Goal: Task Accomplishment & Management: Use online tool/utility

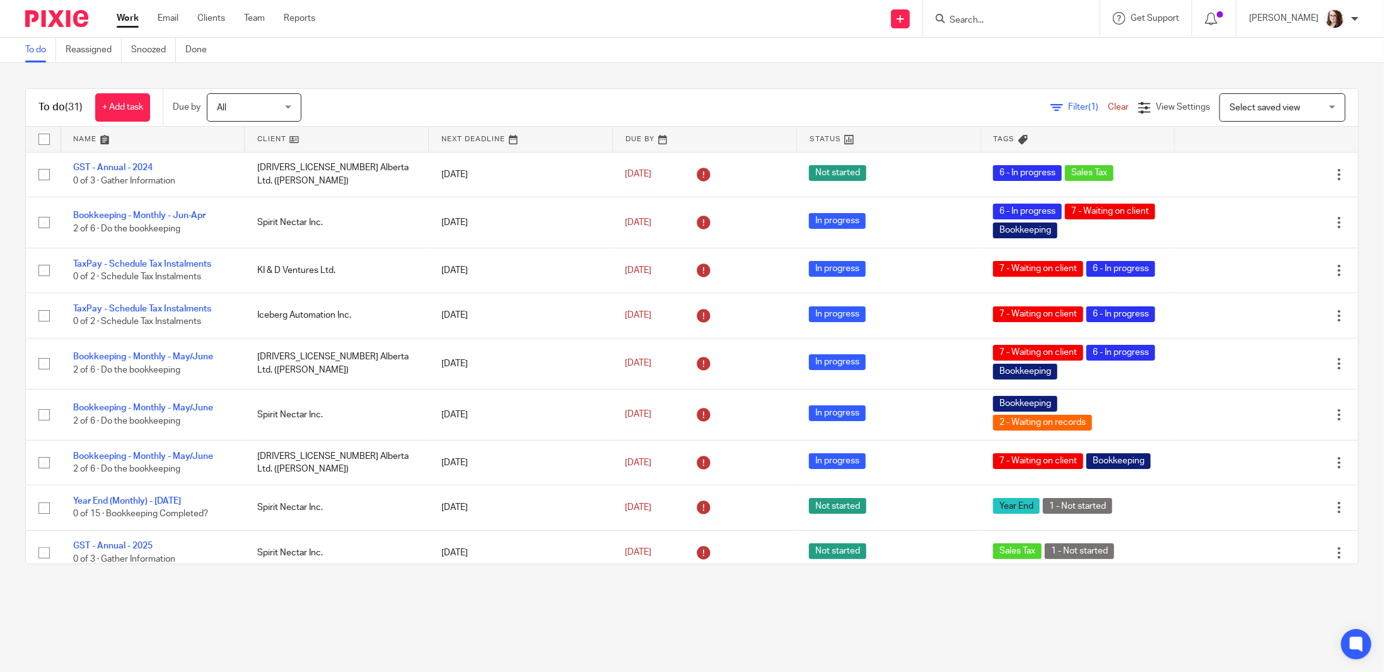
click at [991, 16] on input "Search" at bounding box center [1006, 20] width 114 height 11
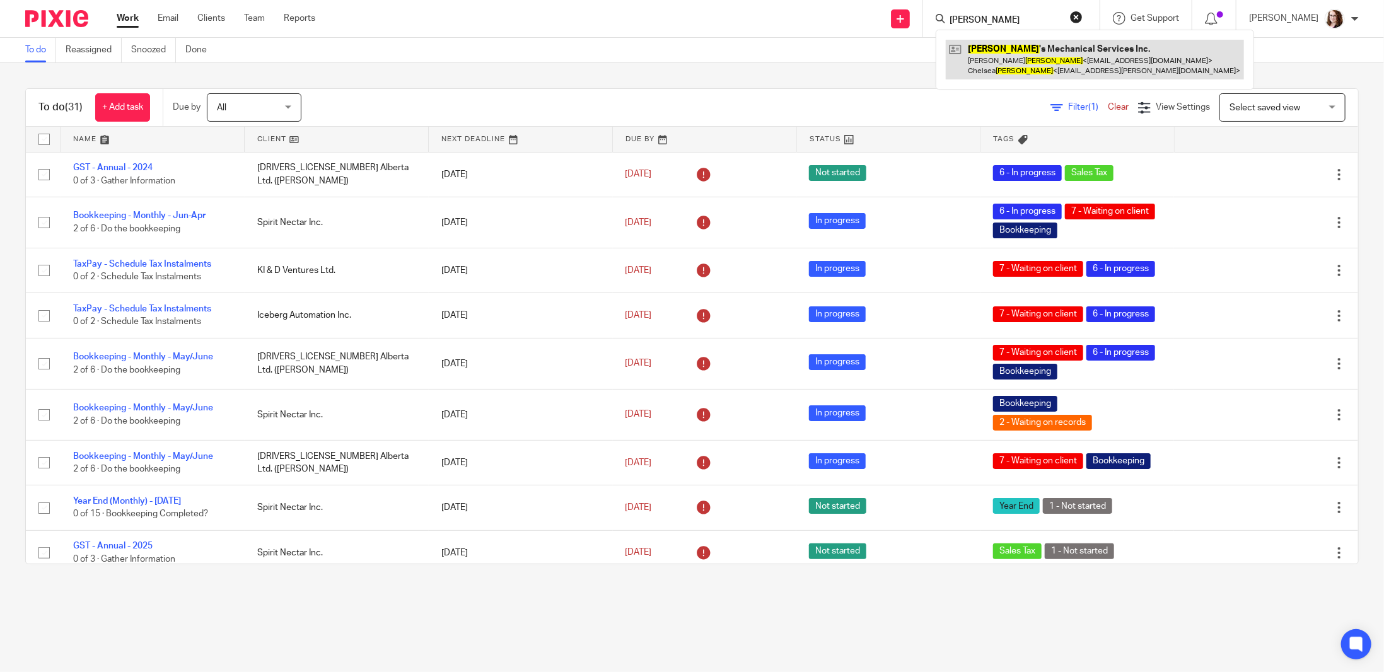
type input "holler"
click at [1019, 47] on link at bounding box center [1095, 59] width 298 height 39
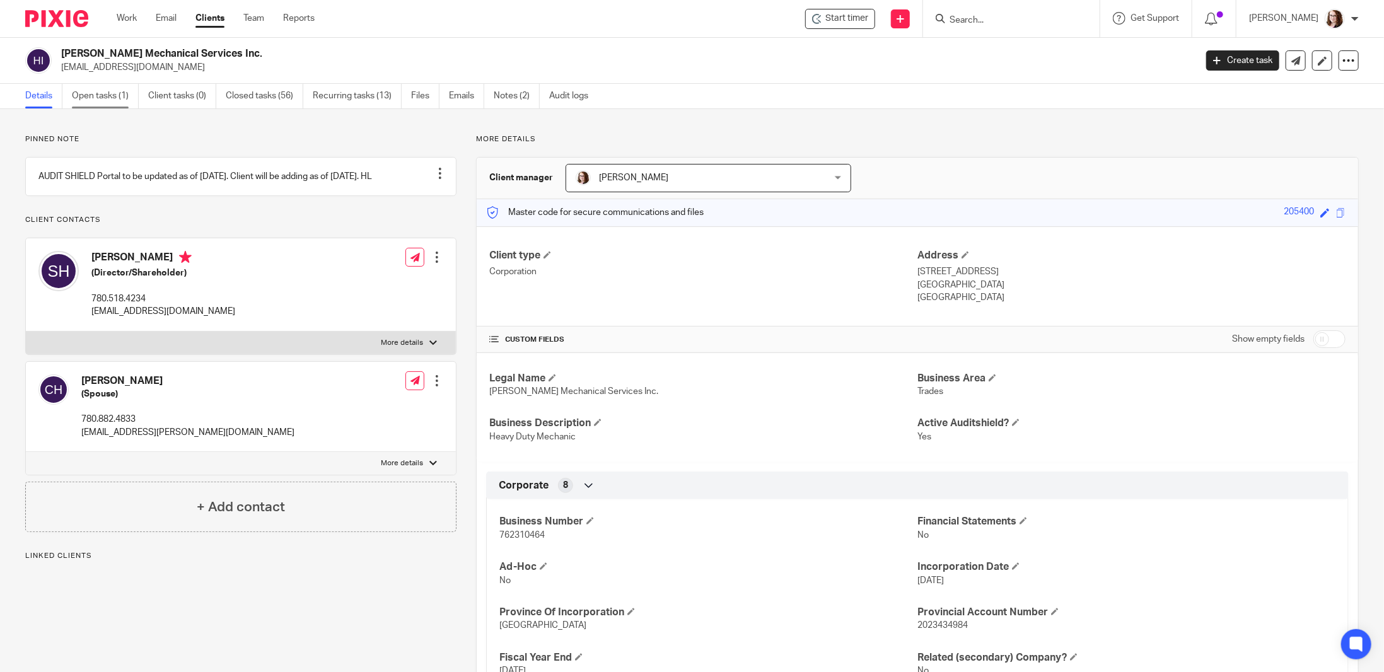
click at [109, 98] on link "Open tasks (1)" at bounding box center [105, 96] width 67 height 25
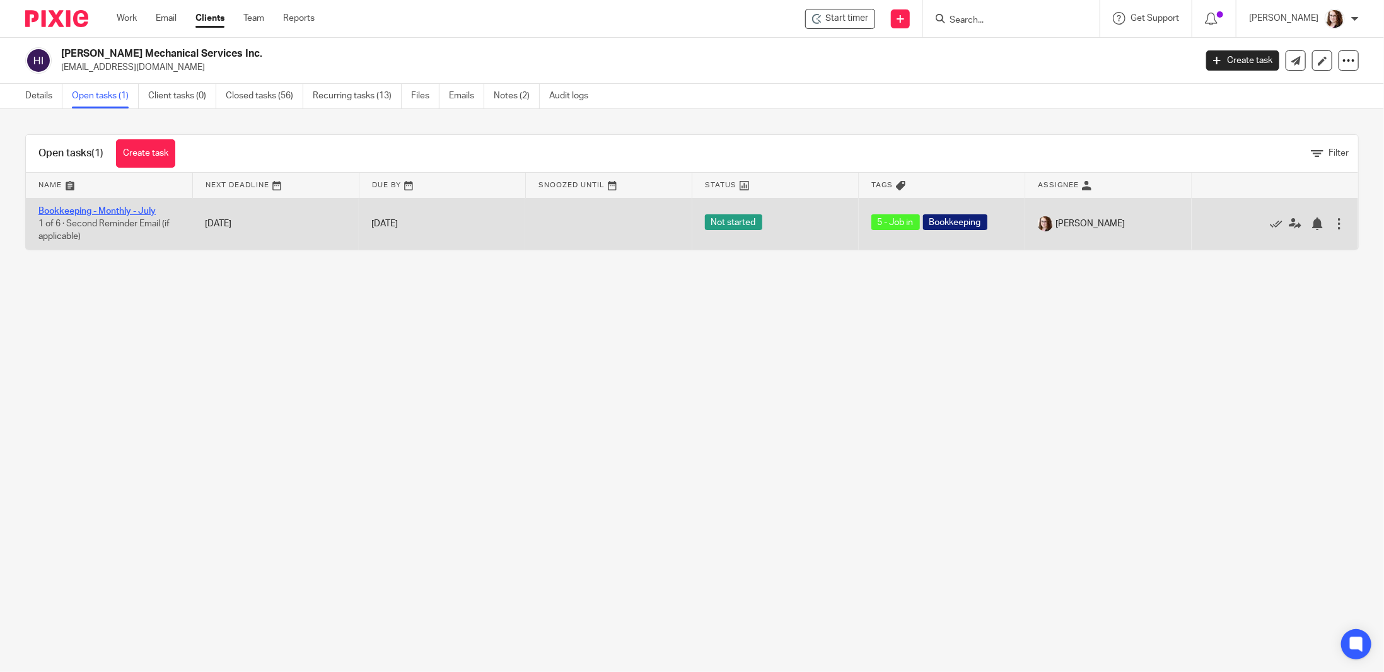
click at [136, 211] on link "Bookkeeping - Monthly - July" at bounding box center [96, 211] width 117 height 9
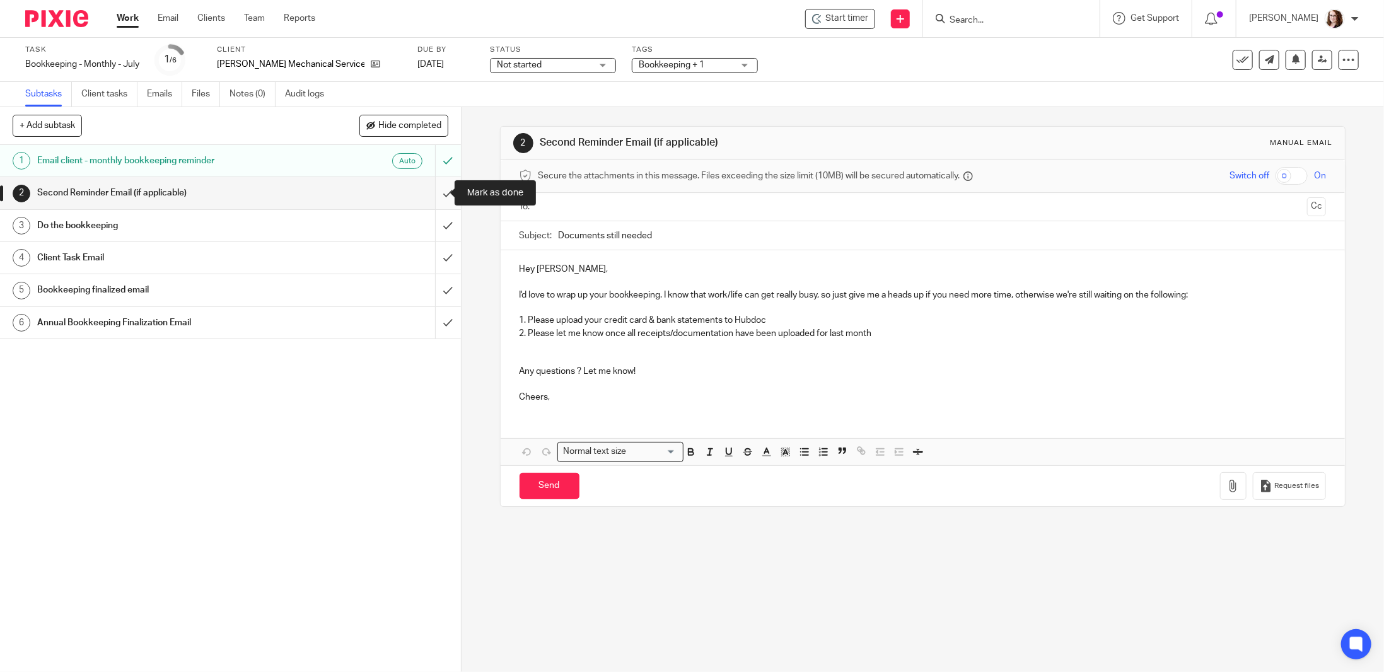
click at [437, 191] on input "submit" at bounding box center [230, 193] width 461 height 32
click at [436, 225] on input "submit" at bounding box center [230, 226] width 461 height 32
click at [438, 260] on input "submit" at bounding box center [230, 258] width 461 height 32
click at [435, 193] on input "submit" at bounding box center [230, 193] width 461 height 32
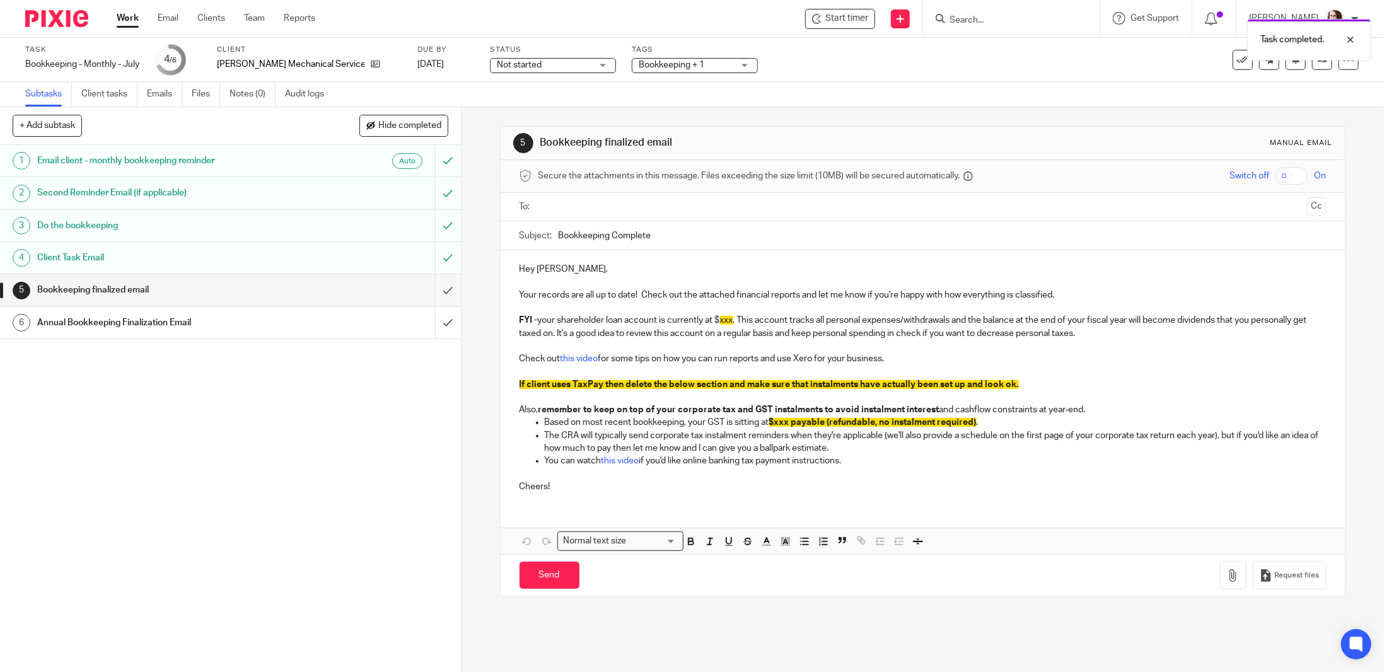
click at [720, 316] on span "xxx" at bounding box center [726, 320] width 13 height 9
click at [520, 394] on p at bounding box center [923, 397] width 807 height 13
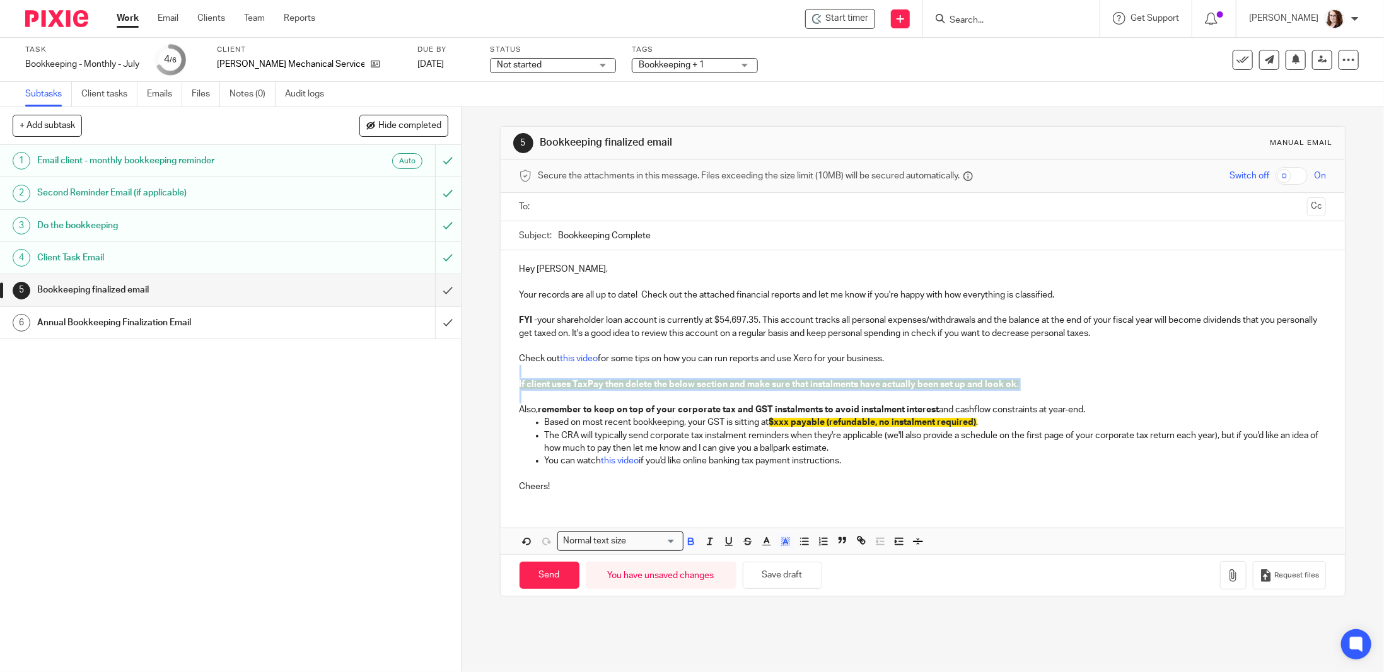
drag, startPoint x: 520, startPoint y: 399, endPoint x: 513, endPoint y: 373, distance: 26.8
click at [513, 373] on div "Hey [PERSON_NAME], Your records are all up to date! Check out the attached fina…" at bounding box center [923, 376] width 845 height 252
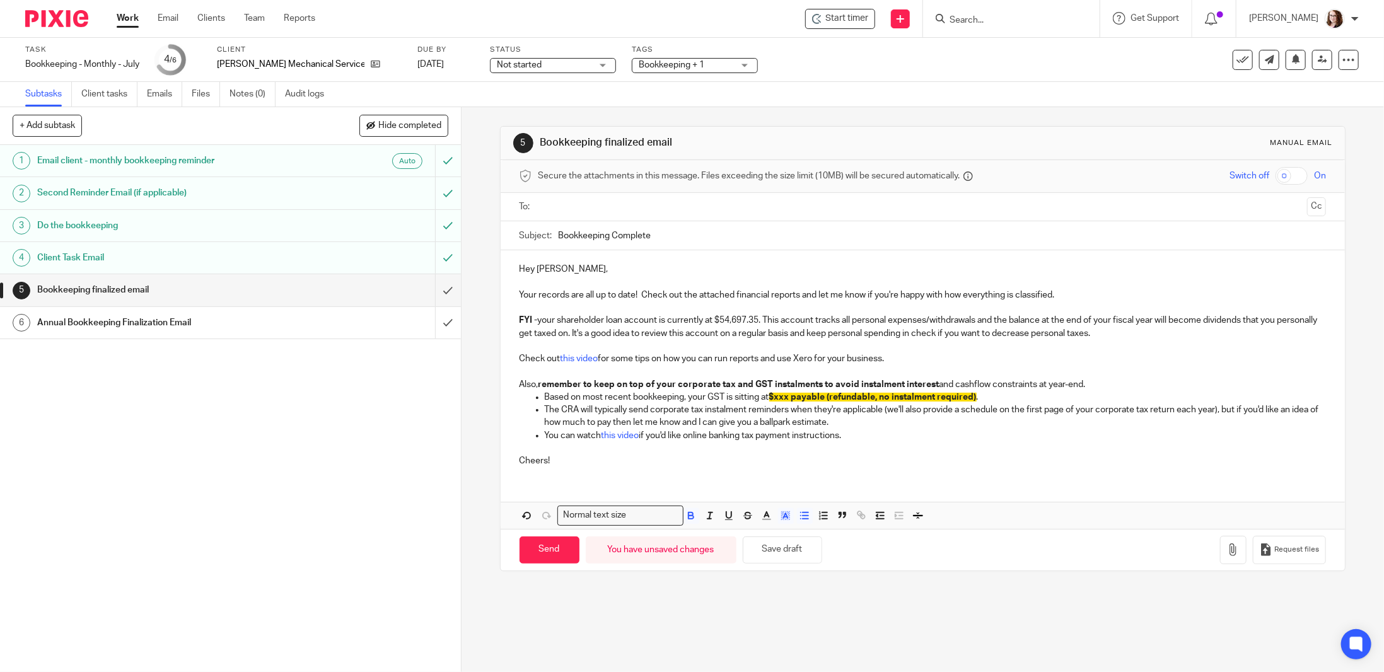
click at [777, 397] on span "$xxx payable (refundable, no instalment required)" at bounding box center [873, 397] width 208 height 9
click at [771, 395] on span "$xxx payable (refundable, no instalment required)" at bounding box center [873, 397] width 208 height 9
click at [773, 396] on span "$xxx payable (refundable, no instalment required)" at bounding box center [873, 397] width 208 height 9
click at [846, 401] on p "Based on most recent bookkeeping, your GST is sitting at $1,357.50 payable (ref…" at bounding box center [935, 397] width 781 height 13
drag, startPoint x: 862, startPoint y: 397, endPoint x: 764, endPoint y: 394, distance: 97.8
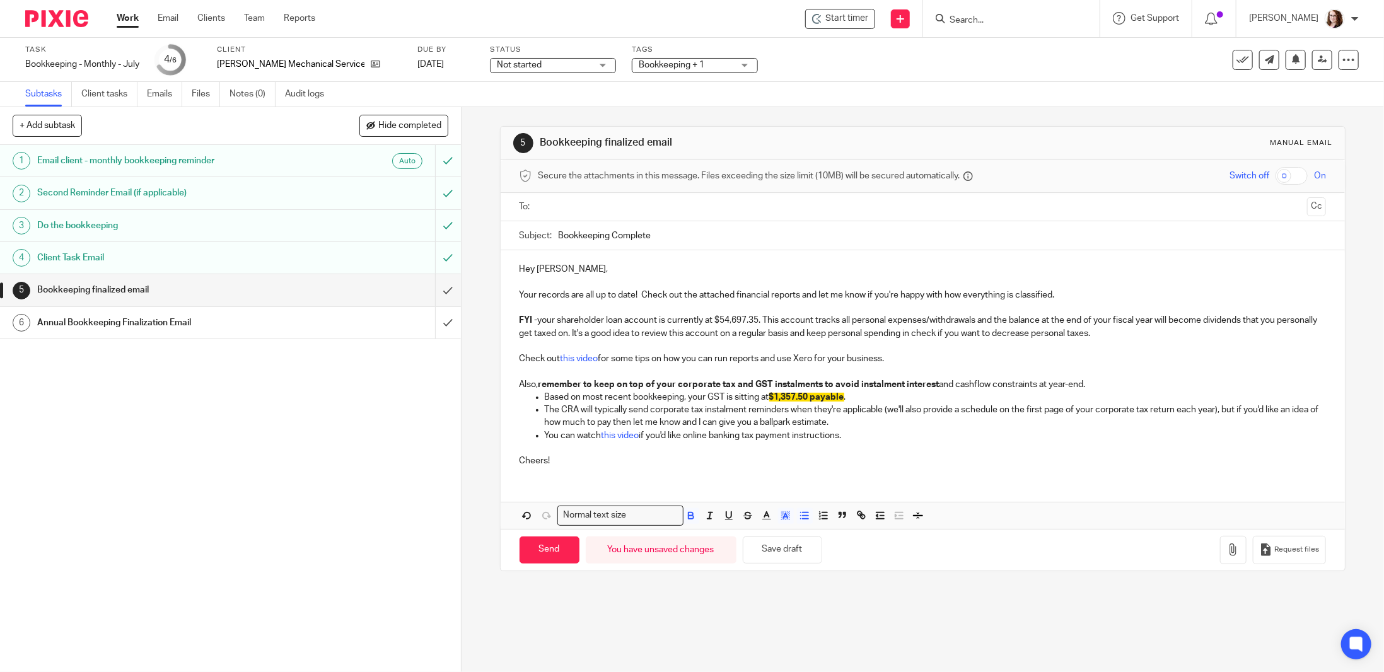
click at [764, 394] on p "Based on most recent bookkeeping, your GST is sitting at $1,357.50 payable ." at bounding box center [935, 397] width 781 height 13
click at [784, 517] on line "button" at bounding box center [785, 517] width 3 height 0
click at [754, 529] on li "color:#FFFFFF" at bounding box center [758, 532] width 9 height 9
click at [863, 409] on p "The CRA will typically send corporate tax instalment reminders when they're app…" at bounding box center [935, 417] width 781 height 26
click at [858, 398] on p "Based on most recent bookkeeping, your GST is sitting at $1,357.50 payable ." at bounding box center [935, 397] width 781 height 13
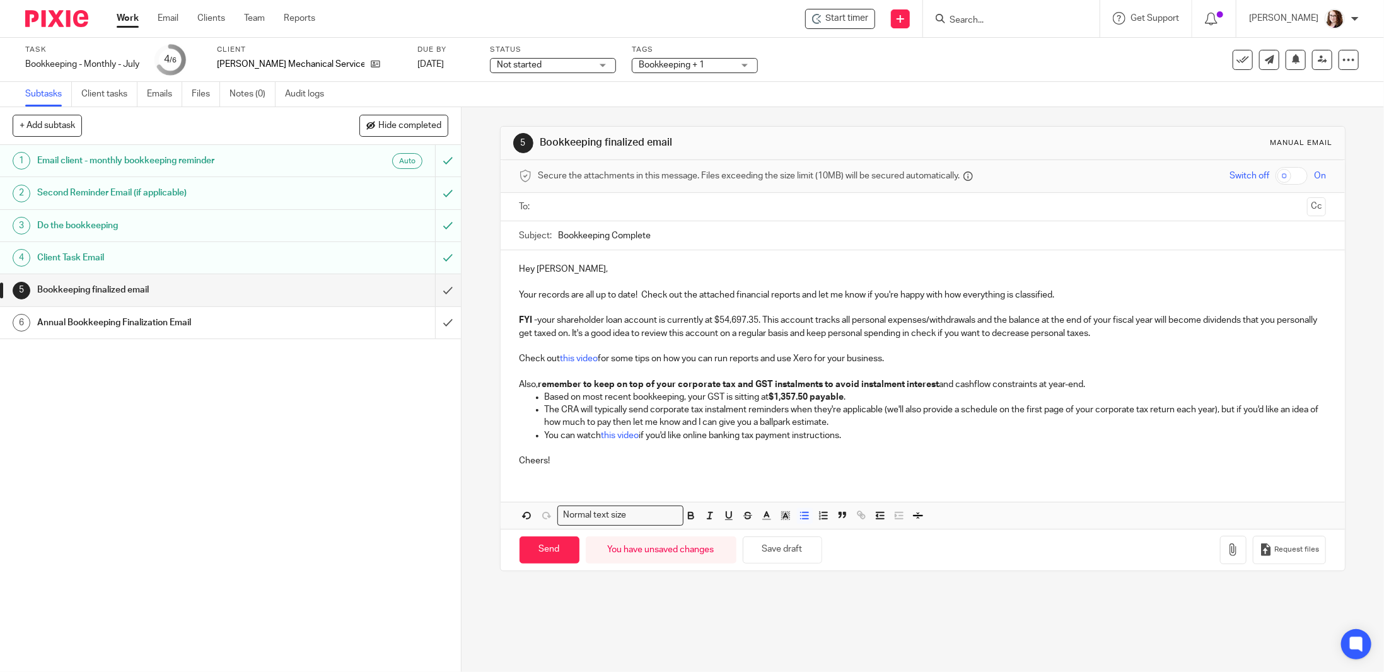
click at [910, 430] on p "You can watch this video if you'd like online banking tax payment instructions." at bounding box center [935, 436] width 781 height 13
click at [1227, 548] on icon "button" at bounding box center [1233, 550] width 13 height 13
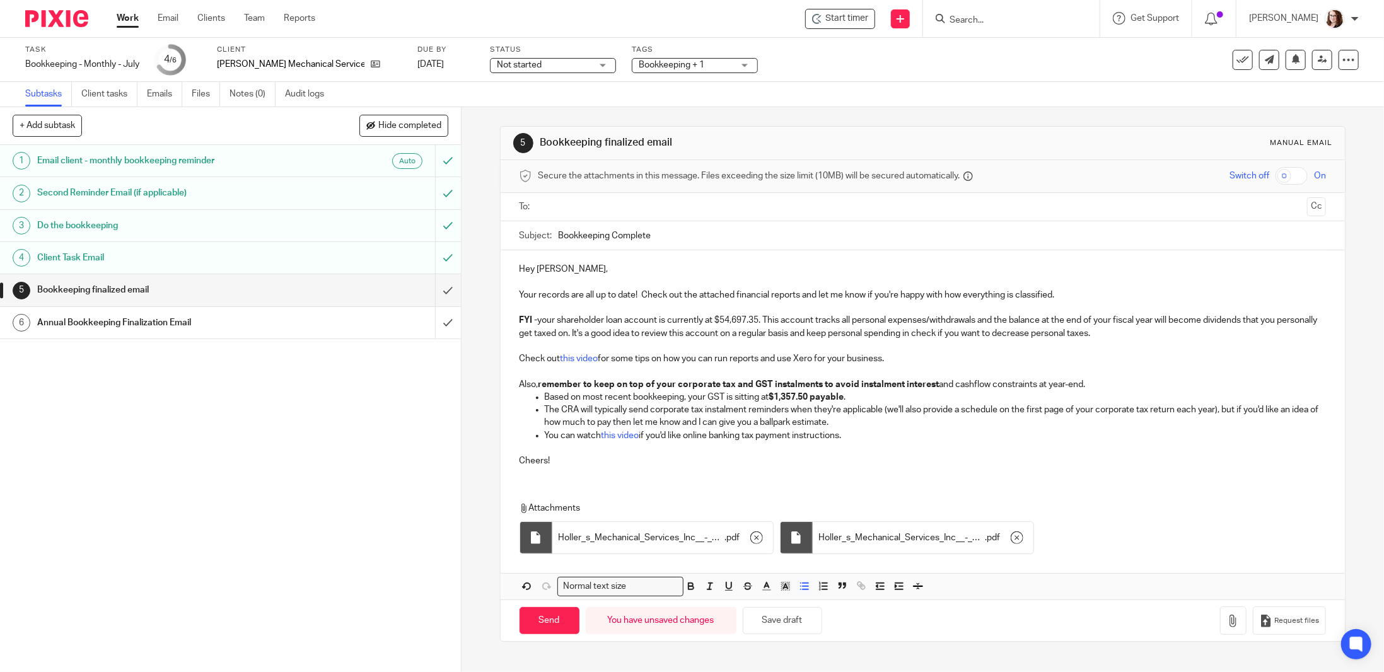
click at [559, 235] on input "Bookkeeping Complete" at bounding box center [943, 235] width 768 height 28
type input "July Bookkeeping Complete"
click at [805, 619] on button "Save draft" at bounding box center [782, 620] width 79 height 27
drag, startPoint x: 584, startPoint y: 214, endPoint x: 583, endPoint y: 204, distance: 9.5
click at [583, 213] on ul at bounding box center [924, 207] width 768 height 21
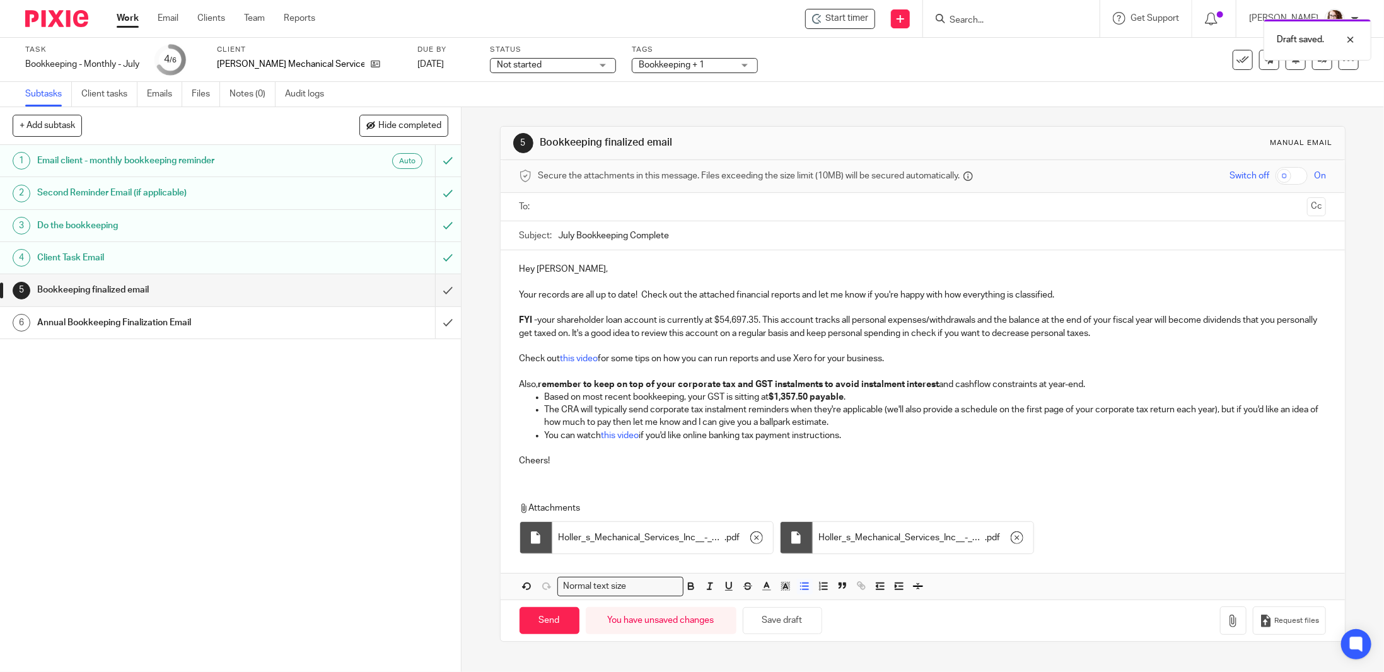
click at [583, 204] on input "text" at bounding box center [922, 207] width 759 height 15
click at [787, 625] on button "Save draft" at bounding box center [782, 623] width 79 height 27
click at [556, 619] on input "Send" at bounding box center [550, 623] width 60 height 27
type input "Sent"
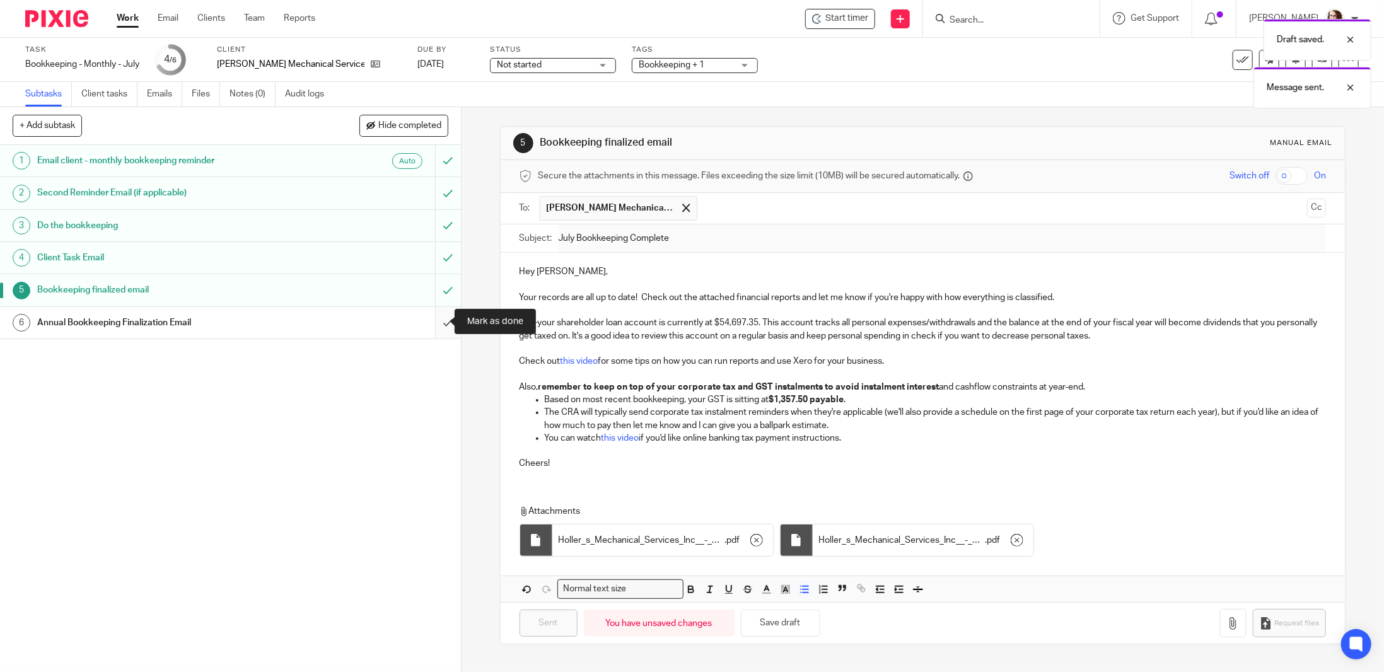
click at [437, 319] on input "submit" at bounding box center [230, 323] width 461 height 32
